Goal: Information Seeking & Learning: Learn about a topic

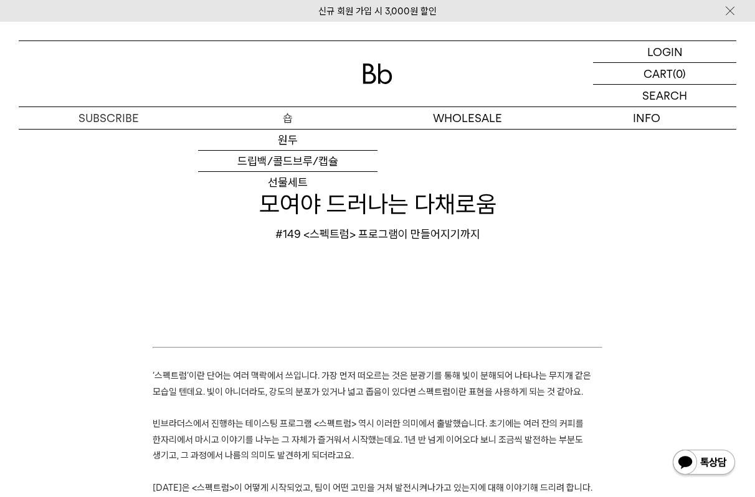
click at [423, 199] on h1 "모여야 드러나는 다채로움" at bounding box center [377, 203] width 717 height 33
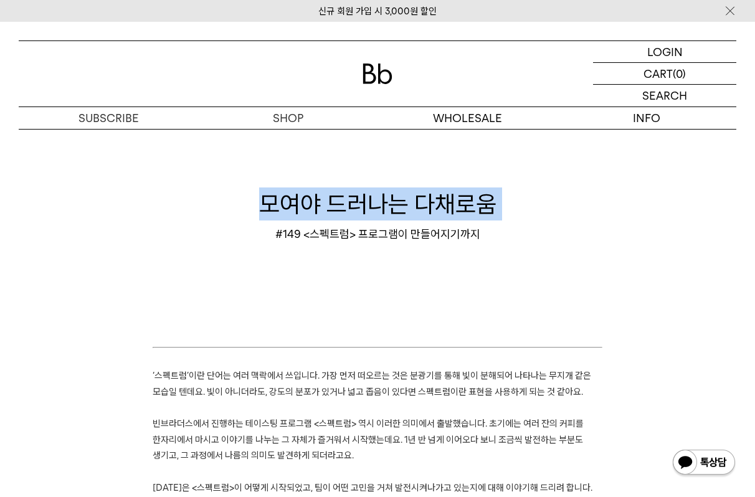
click at [423, 199] on h1 "모여야 드러나는 다채로움" at bounding box center [377, 203] width 717 height 33
copy div "모여야 드러나는 다채로움"
